Goal: Task Accomplishment & Management: Use online tool/utility

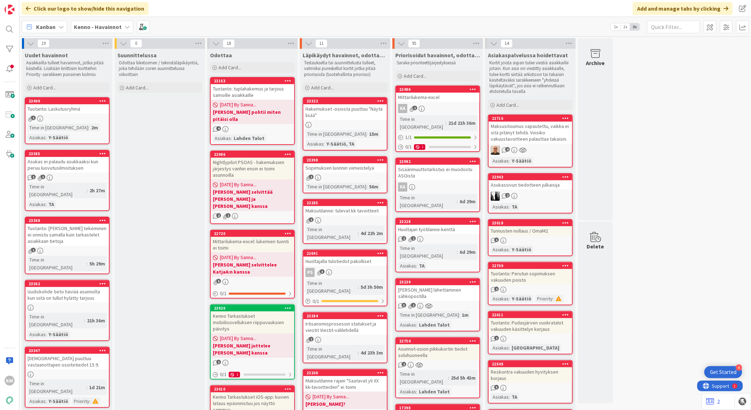
click at [523, 135] on div "Maksusitoumus vapautettu, vaikka ei sitä pitänyt tehdä. Voisiko vakuustavoittee…" at bounding box center [530, 133] width 83 height 22
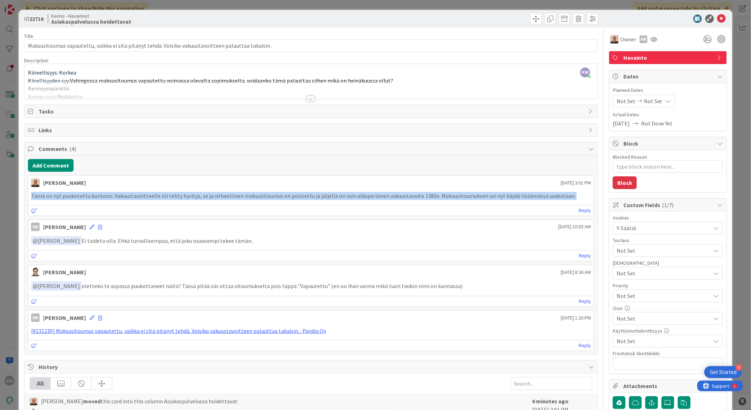
drag, startPoint x: 30, startPoint y: 195, endPoint x: 565, endPoint y: 204, distance: 534.7
click at [565, 204] on div "[PERSON_NAME] [DATE] 3:01 PM Tämä on nyt puukotettu kuntoon. Vakuustavoitteelle…" at bounding box center [311, 195] width 566 height 41
copy div "Tämä on nyt puukotettu kuntoon. Vakuustavoitteelle oli tehty hyvitys, se ja vir…"
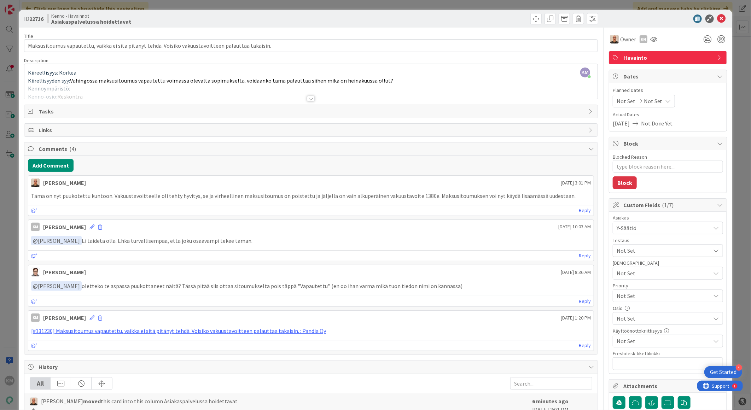
click at [286, 327] on div "[#131230] Maksusitoumus vapautettu, vaikka ei sitä pitänyt tehdä. Voisiko vakuu…" at bounding box center [311, 331] width 566 height 14
click at [184, 331] on link "[#131230] Maksusitoumus vapautettu, vaikka ei sitä pitänyt tehdä. Voisiko vakuu…" at bounding box center [178, 331] width 295 height 7
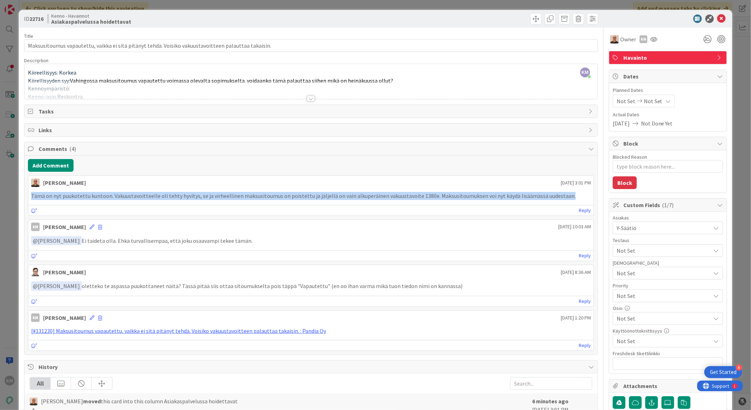
drag, startPoint x: 31, startPoint y: 193, endPoint x: 558, endPoint y: 197, distance: 526.8
click at [560, 197] on p "Tämä on nyt puukotettu kuntoon. Vakuustavoitteelle oli tehty hyvitys, se ja vir…" at bounding box center [311, 196] width 560 height 8
copy p "Tämä on nyt puukotettu kuntoon. Vakuustavoitteelle oli tehty hyvitys, se ja vir…"
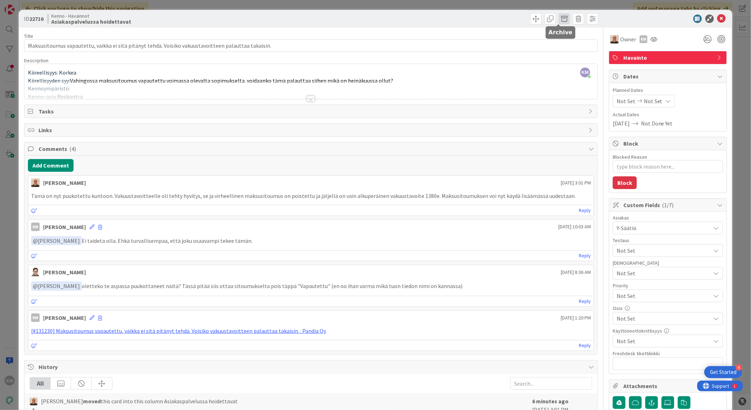
click at [559, 19] on span at bounding box center [564, 18] width 11 height 11
click at [568, 51] on button "Archive" at bounding box center [577, 52] width 28 height 13
type textarea "x"
